Goal: Information Seeking & Learning: Learn about a topic

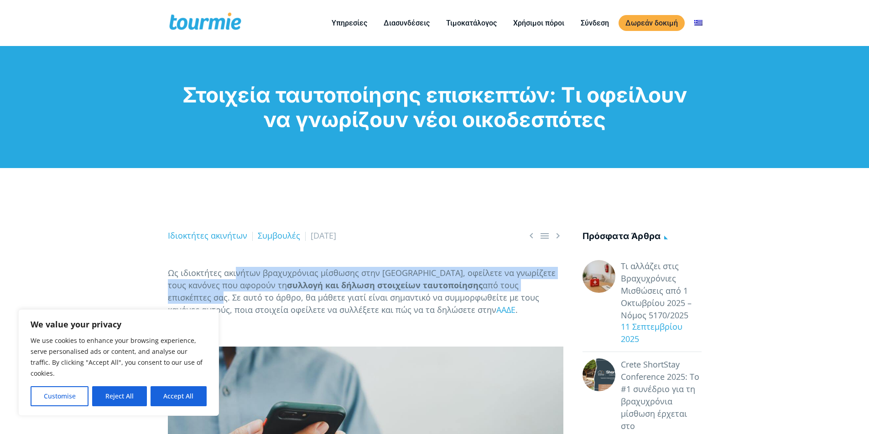
drag, startPoint x: 235, startPoint y: 277, endPoint x: 516, endPoint y: 290, distance: 281.2
click at [516, 290] on p "Ως ιδιοκτήτες ακινήτων βραχυχρόνιας μίσθωσης στην Ελλάδα, οφείλετε να γνωρίζετε…" at bounding box center [365, 291] width 395 height 49
click at [138, 403] on button "Reject All" at bounding box center [119, 397] width 54 height 20
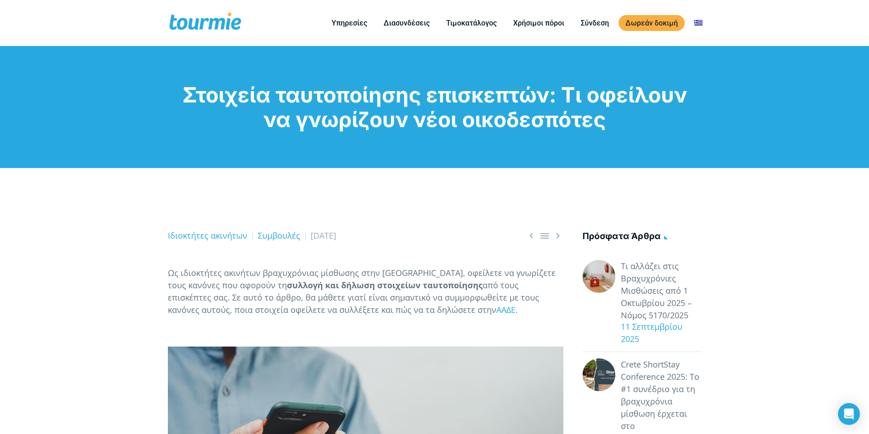
click at [443, 297] on p "Ως ιδιοκτήτες ακινήτων βραχυχρόνιας μίσθωσης στην Ελλάδα, οφείλετε να γνωρίζετε…" at bounding box center [365, 291] width 395 height 49
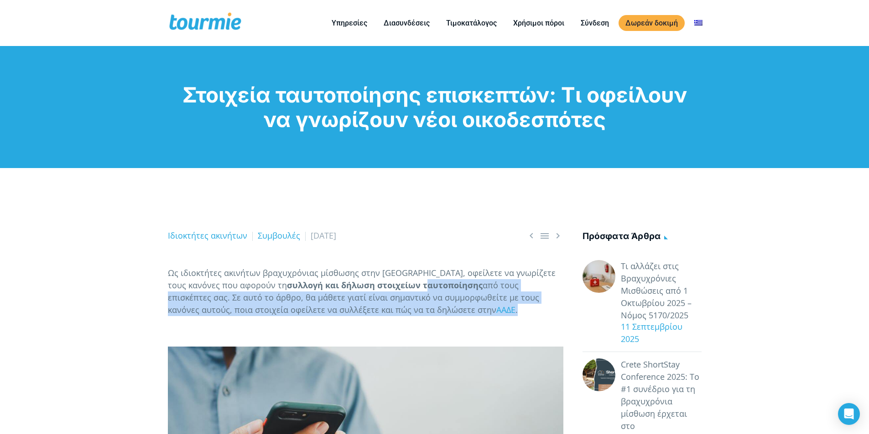
drag, startPoint x: 370, startPoint y: 282, endPoint x: 467, endPoint y: 308, distance: 100.1
click at [467, 308] on p "Ως ιδιοκτήτες ακινήτων βραχυχρόνιας μίσθωσης στην Ελλάδα, οφείλετε να γνωρίζετε…" at bounding box center [365, 291] width 395 height 49
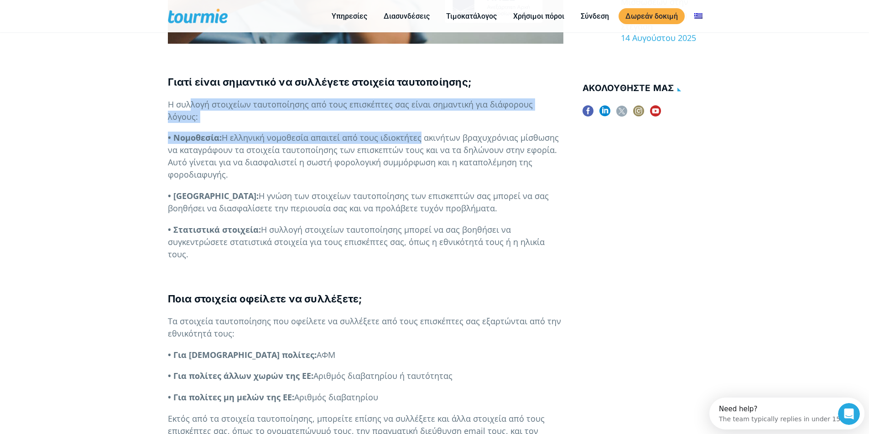
drag, startPoint x: 199, startPoint y: 104, endPoint x: 414, endPoint y: 128, distance: 216.4
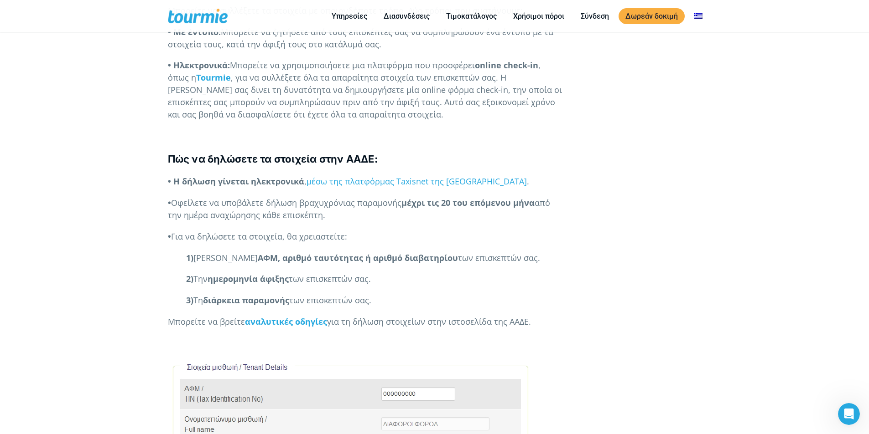
scroll to position [966, 0]
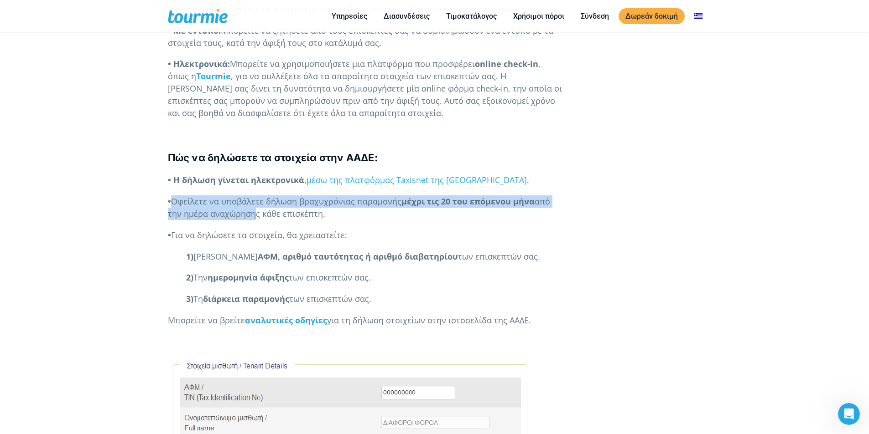
drag, startPoint x: 175, startPoint y: 177, endPoint x: 247, endPoint y: 193, distance: 73.8
click at [247, 196] on p "• Οφείλετε να υποβάλετε δήλωση βραχυχρόνιας παραμονής μέχρι τις 20 του επόμενου…" at bounding box center [365, 208] width 395 height 25
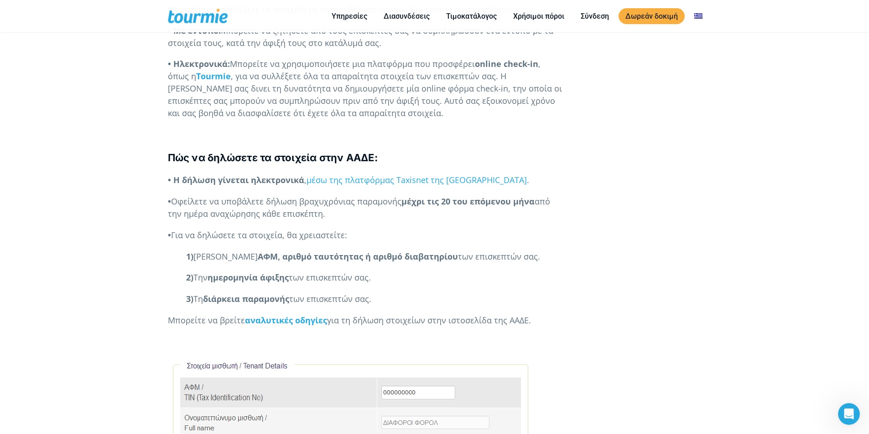
click at [268, 197] on div "   Ιδιοκτήτες ακινήτων Συμβουλές 10 Ιουνίου 2024 Ως ιδιοκτήτες ακινήτων βραχ…" at bounding box center [365, 126] width 395 height 1816
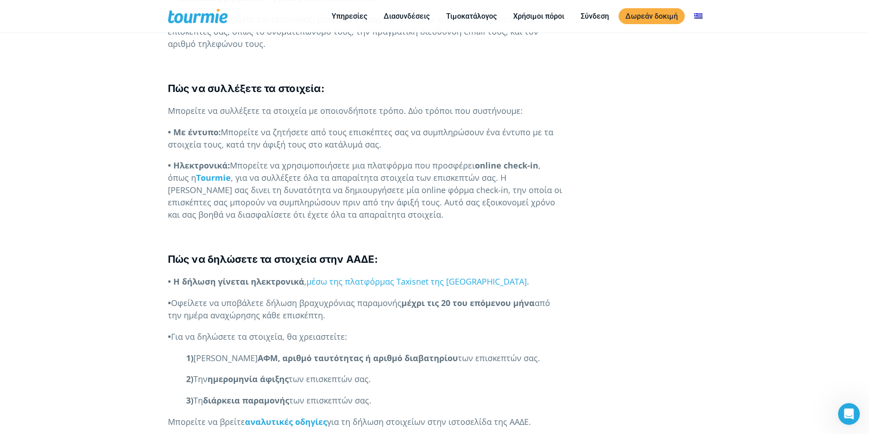
scroll to position [876, 0]
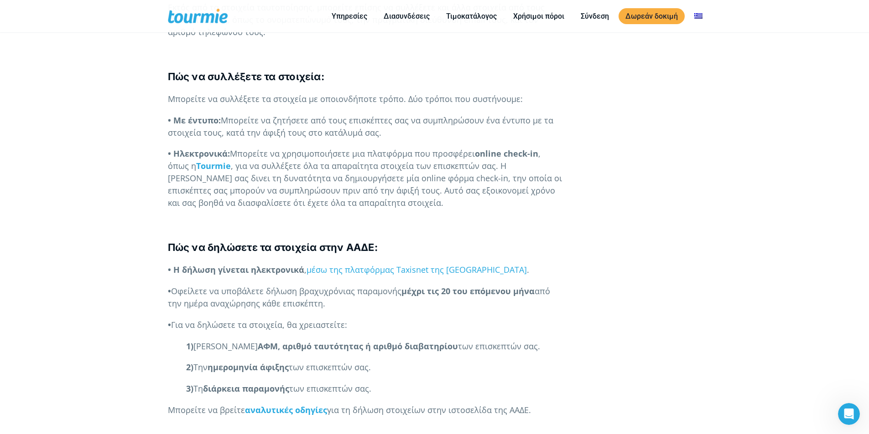
drag, startPoint x: 241, startPoint y: 94, endPoint x: 398, endPoint y: 106, distance: 157.3
click at [398, 114] on p "• Με έντυπο: Μπορείτε να ζητήσετε από τους επισκέπτες σας να συμπληρώσουν ένα έ…" at bounding box center [365, 126] width 395 height 25
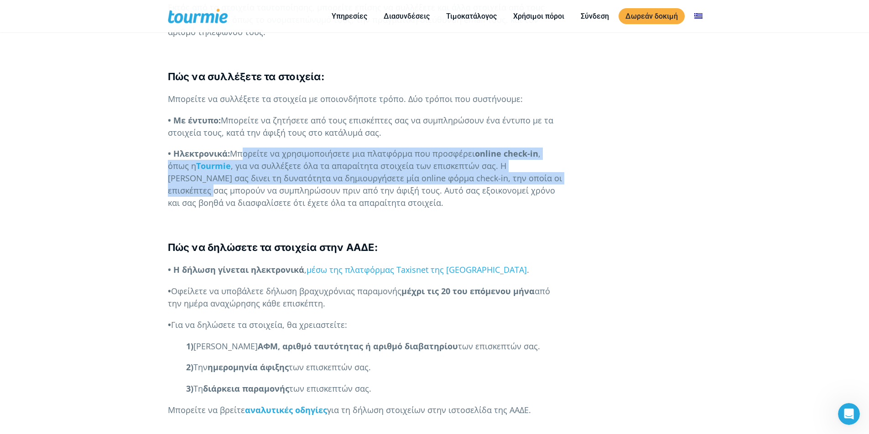
drag, startPoint x: 240, startPoint y: 129, endPoint x: 514, endPoint y: 155, distance: 274.8
click at [514, 155] on p "• Ηλεκτρονικά: Μπορείτε να χρησιμοποιήσετε μια πλατφόρμα που προσφέρει online c…" at bounding box center [365, 179] width 395 height 62
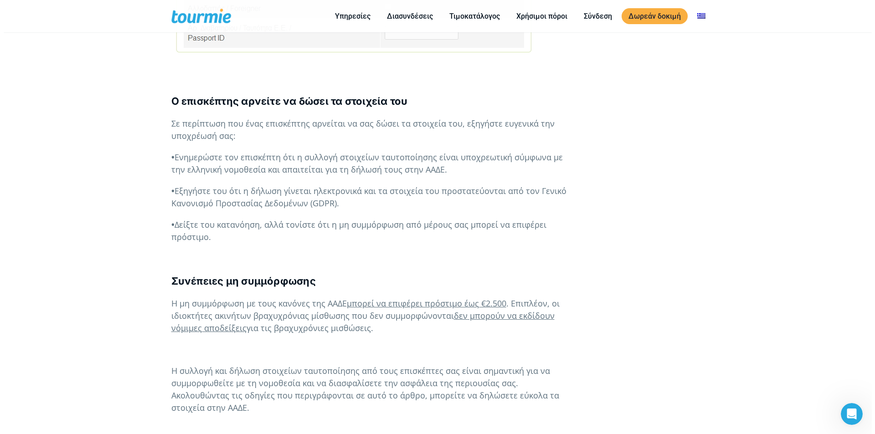
scroll to position [1412, 0]
